Goal: Task Accomplishment & Management: Use online tool/utility

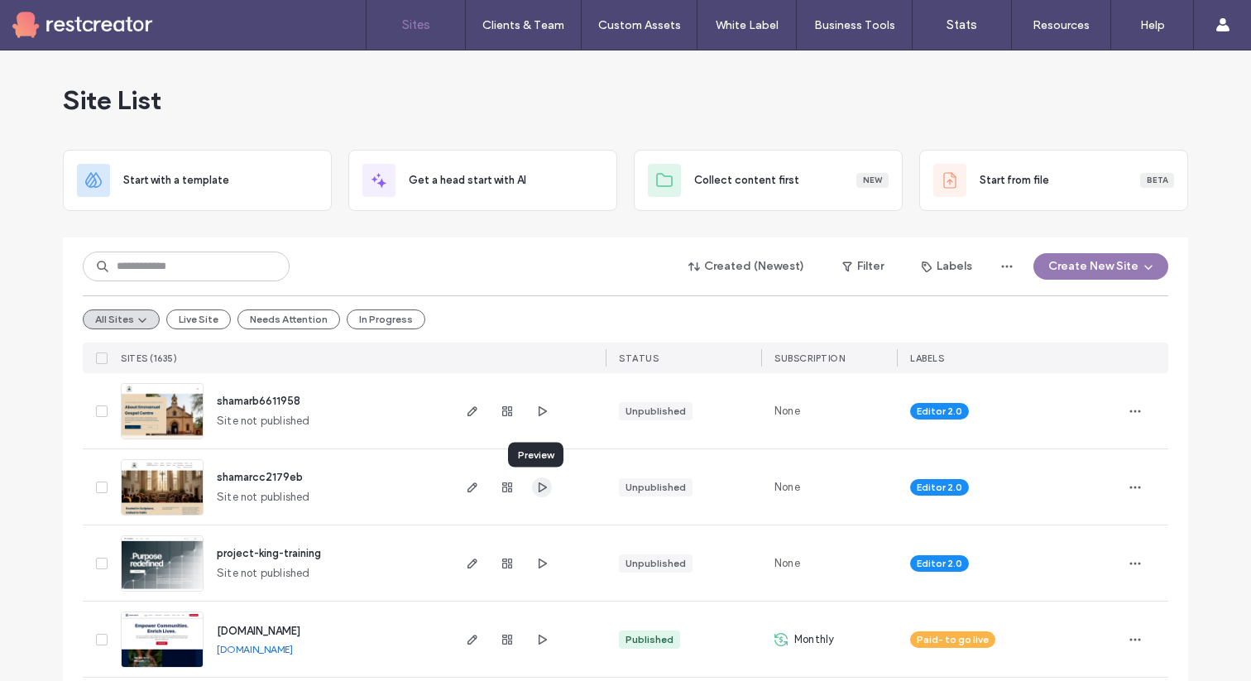
click at [539, 486] on use "button" at bounding box center [543, 487] width 8 height 10
click at [1103, 262] on button "Create New Site" at bounding box center [1100, 266] width 135 height 26
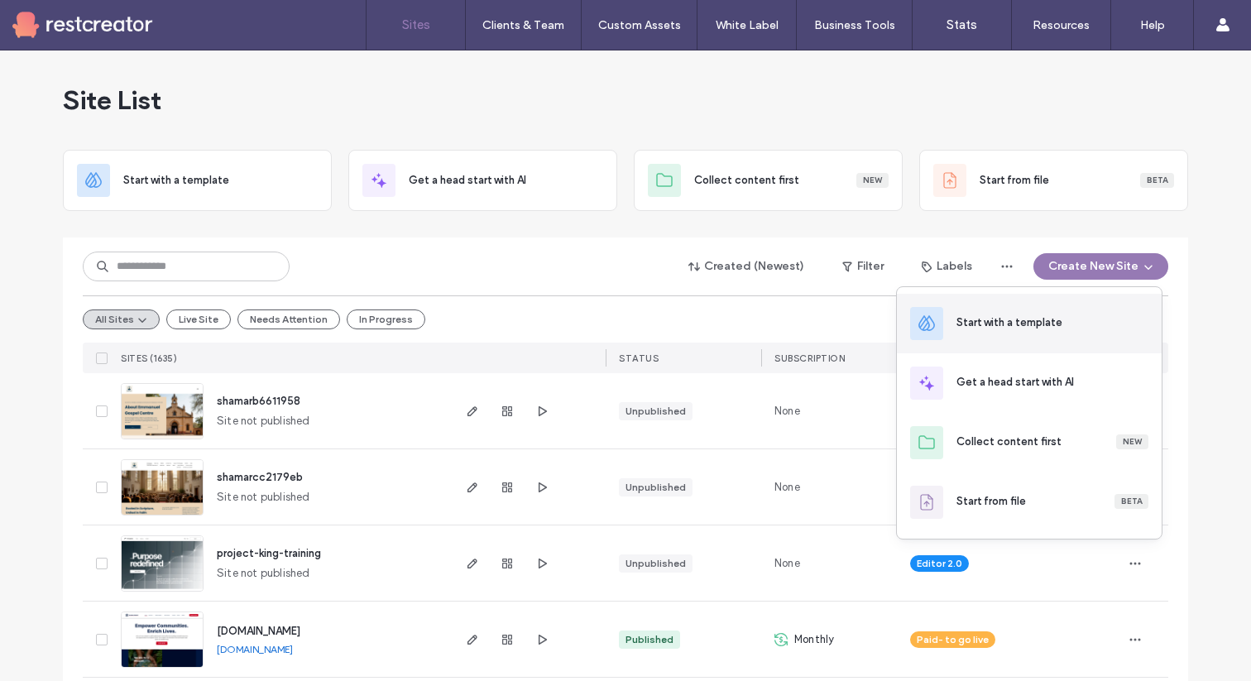
click at [1042, 324] on div "Start with a template" at bounding box center [1010, 322] width 106 height 17
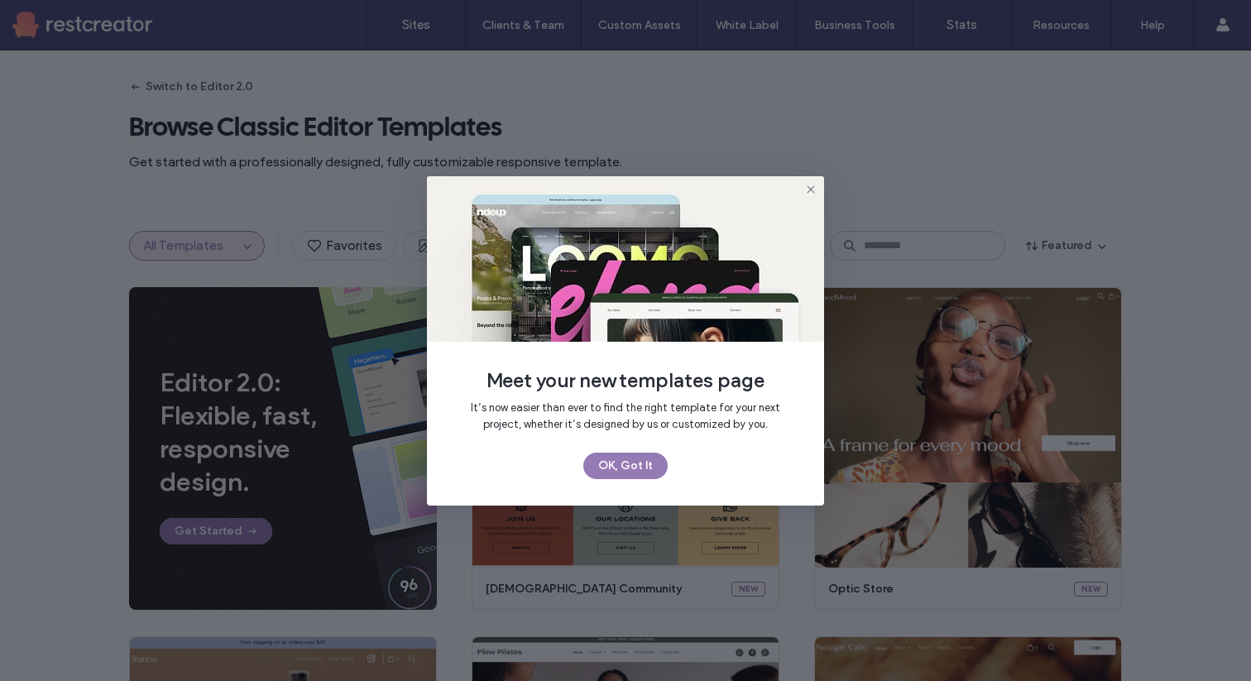
click at [804, 188] on icon at bounding box center [810, 189] width 13 height 13
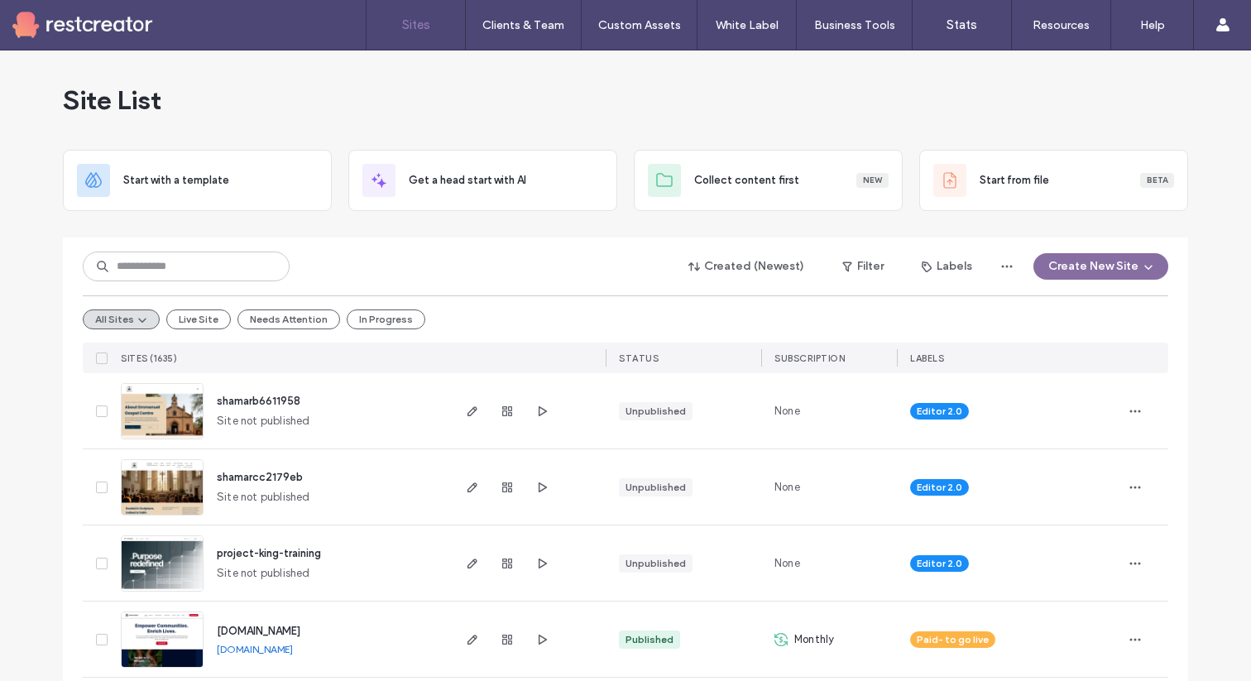
click at [1142, 271] on icon "button" at bounding box center [1148, 266] width 13 height 13
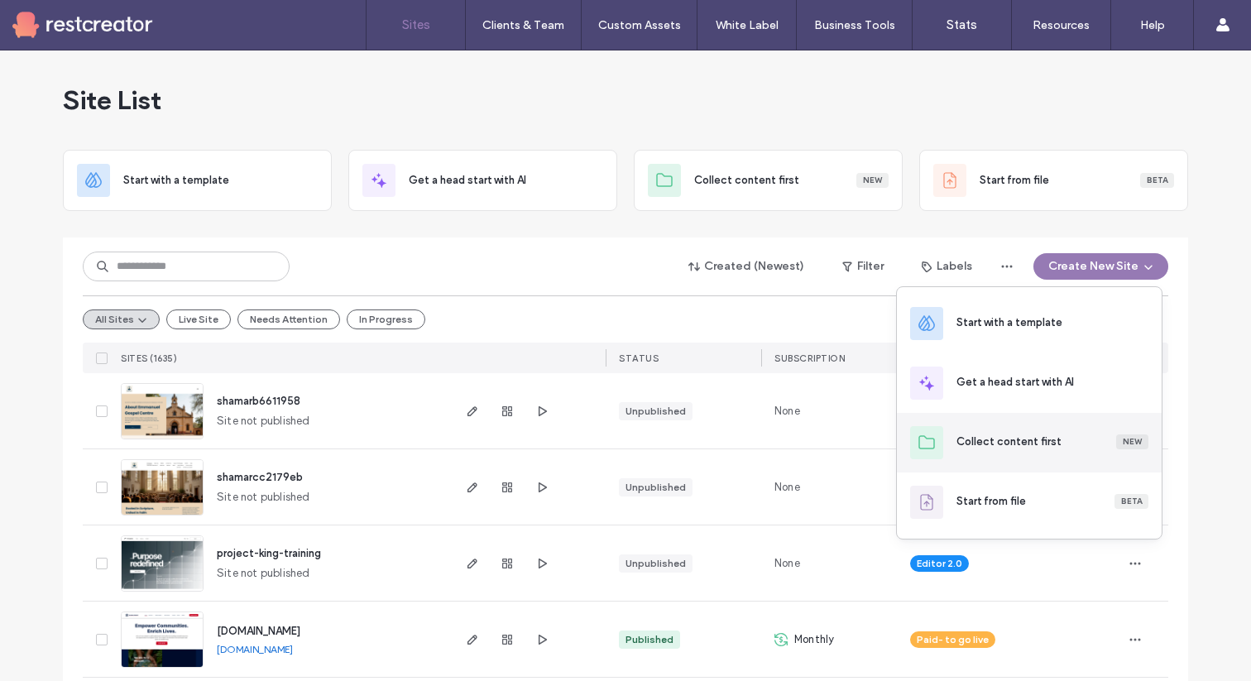
click at [1088, 441] on div "Collect content first New" at bounding box center [1053, 442] width 192 height 17
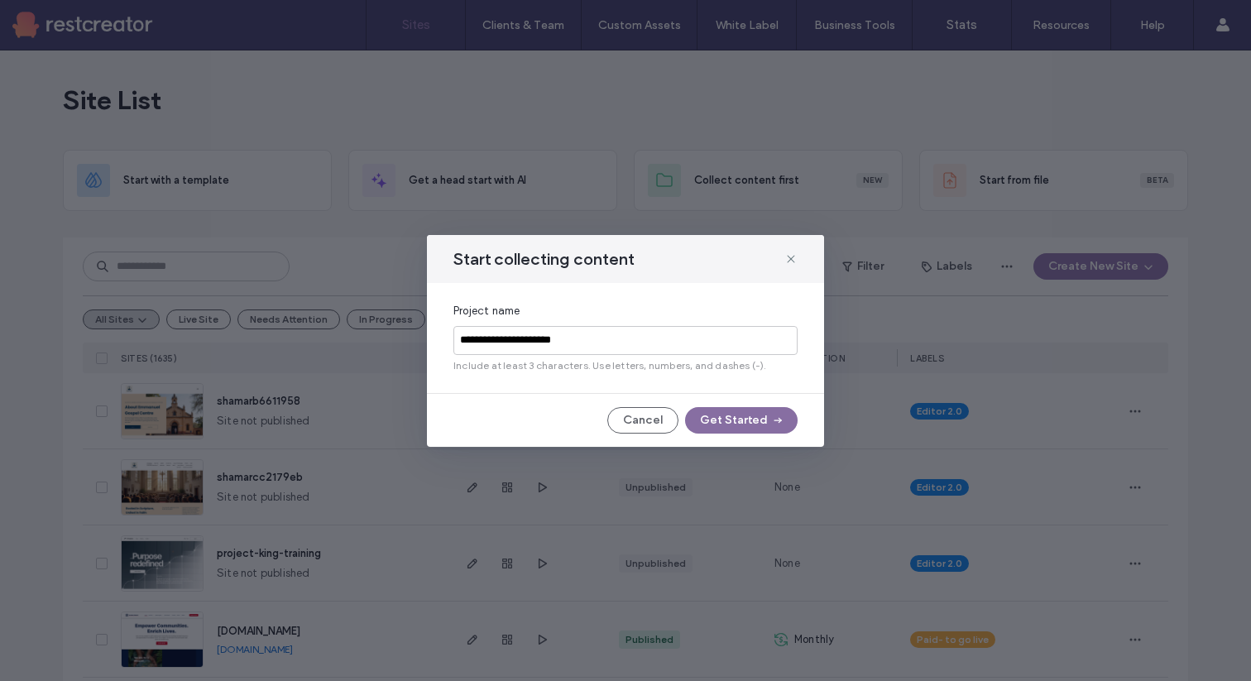
type input "**********"
click at [761, 418] on button "Get Started" at bounding box center [741, 420] width 113 height 26
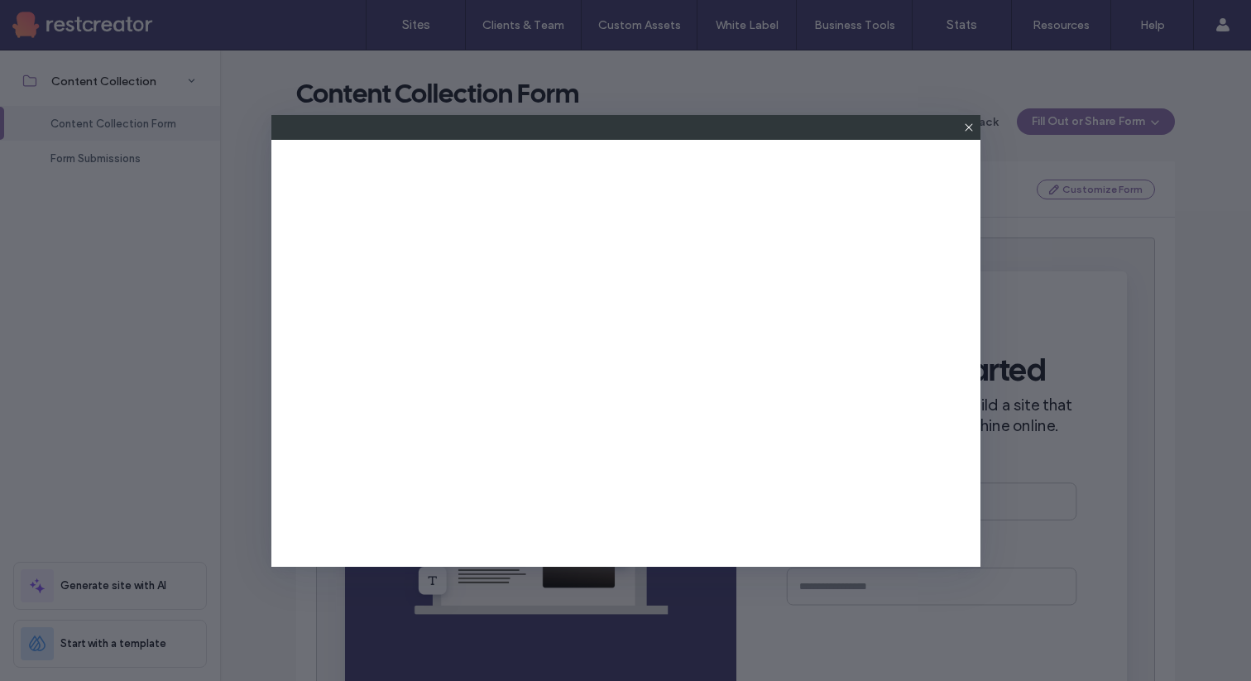
click at [969, 123] on icon at bounding box center [968, 127] width 13 height 13
